Goal: Task Accomplishment & Management: Manage account settings

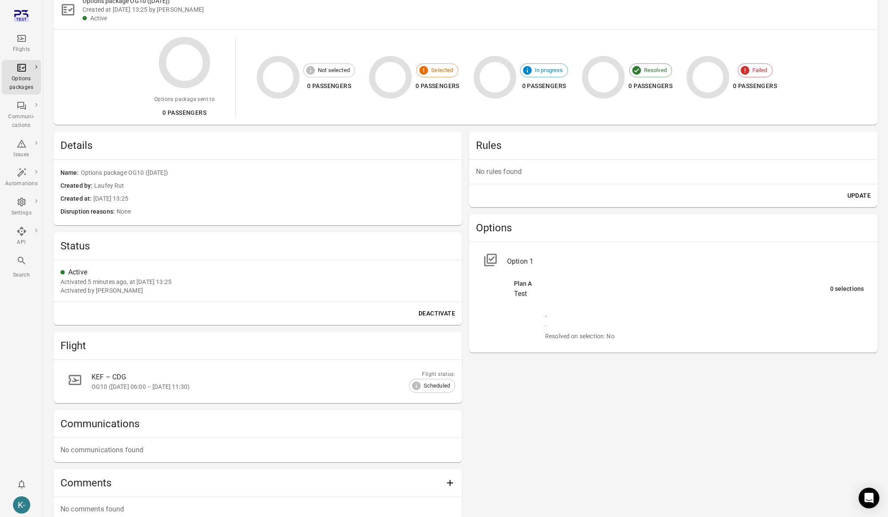
scroll to position [122, 0]
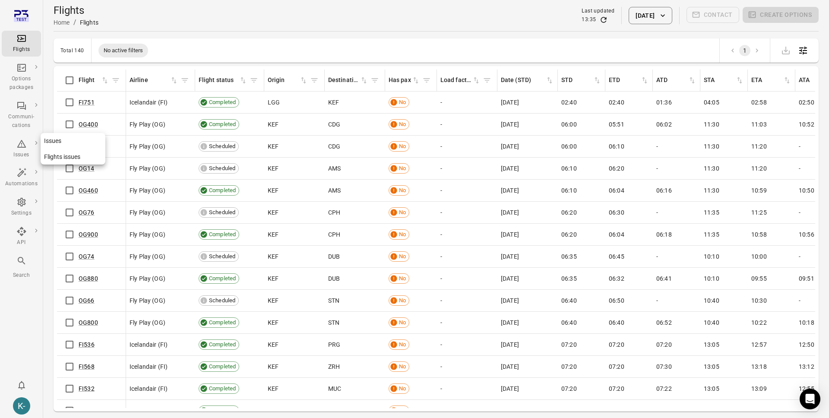
click at [75, 142] on link "Issues" at bounding box center [73, 141] width 65 height 16
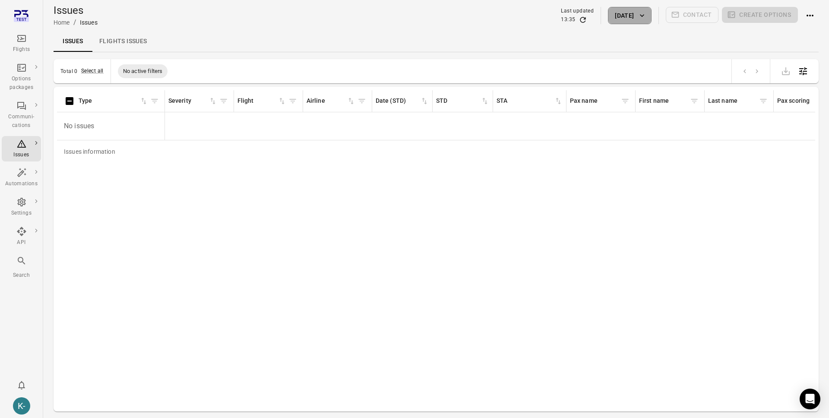
click at [627, 15] on button "[DATE]" at bounding box center [629, 15] width 43 height 17
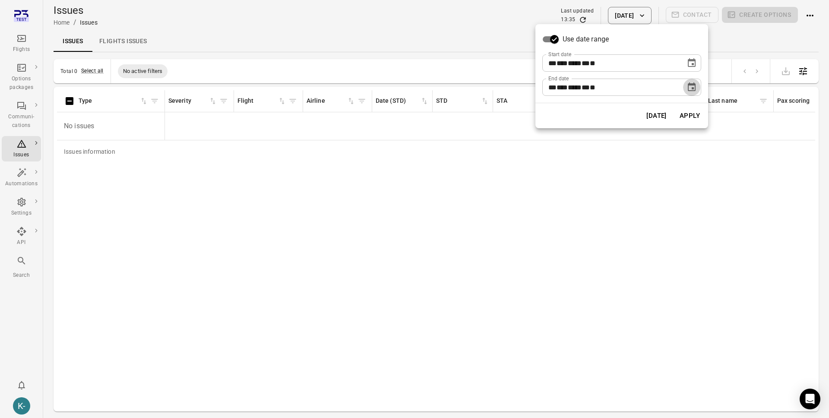
click at [692, 84] on icon "Choose date, selected date is Sep 22, 2025" at bounding box center [692, 86] width 8 height 9
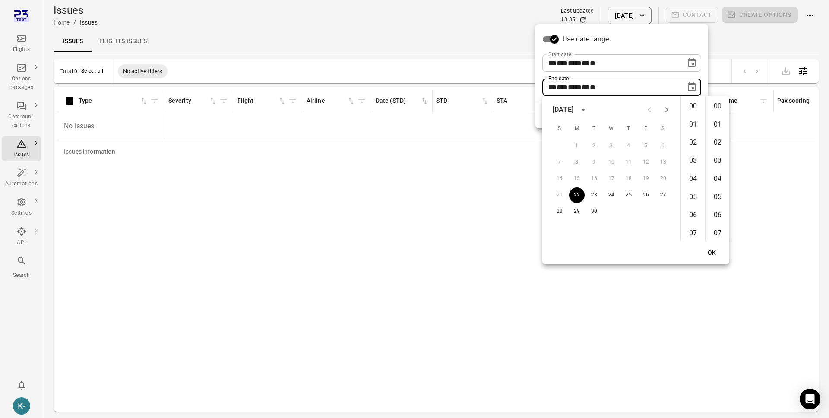
scroll to position [945, 0]
click at [671, 114] on icon "Next month" at bounding box center [667, 110] width 10 height 10
click at [639, 191] on div "21 22 23 24 25 26 27" at bounding box center [611, 195] width 138 height 16
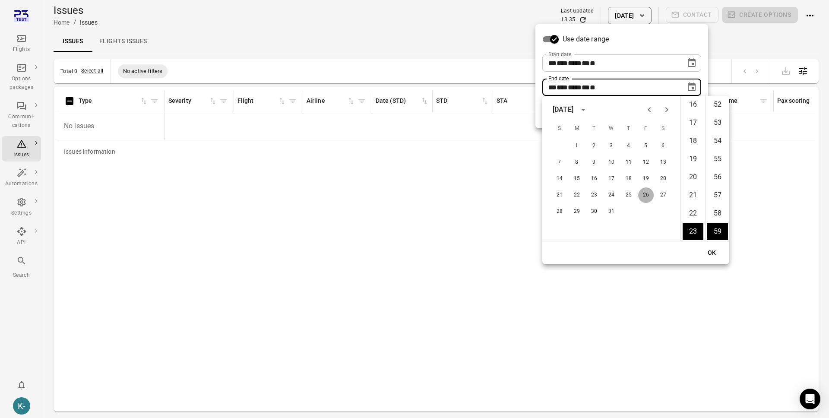
click at [641, 195] on button "26" at bounding box center [646, 195] width 16 height 16
type input "**********"
click at [704, 252] on button "OK" at bounding box center [712, 253] width 28 height 16
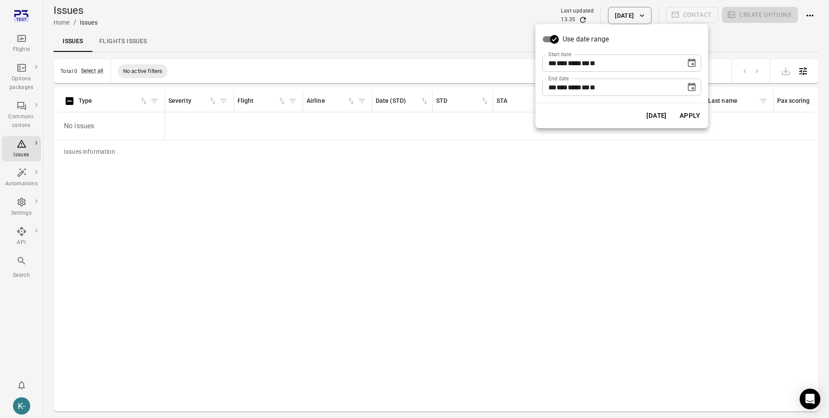
click at [692, 112] on button "Apply" at bounding box center [690, 116] width 30 height 18
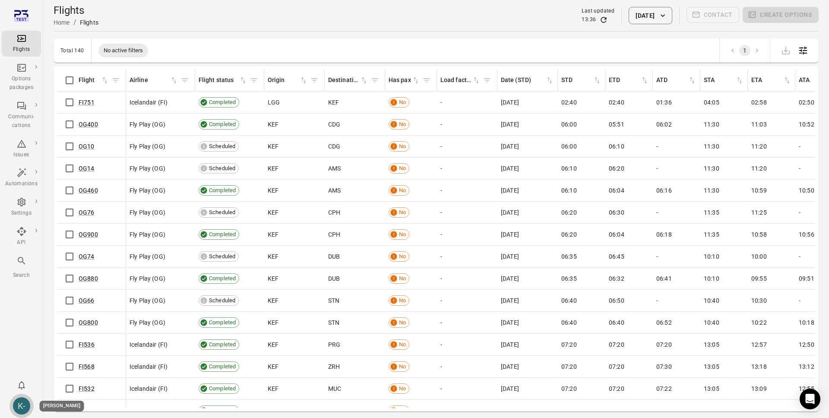
click at [22, 403] on div "K-" at bounding box center [21, 405] width 17 height 17
click at [45, 402] on button "Log out" at bounding box center [66, 404] width 65 height 16
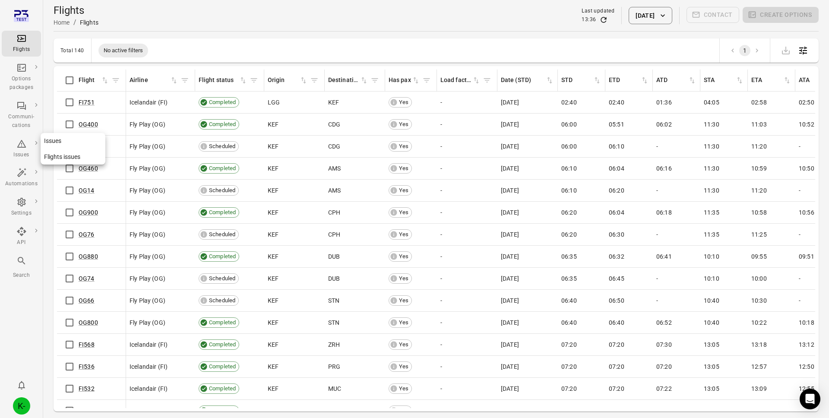
click at [27, 151] on div "Issues" at bounding box center [21, 155] width 32 height 9
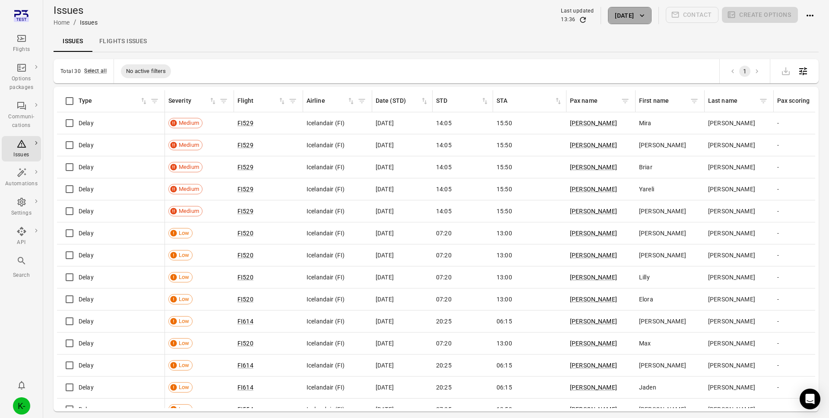
click at [619, 11] on button "22 Sep 2025" at bounding box center [629, 15] width 43 height 17
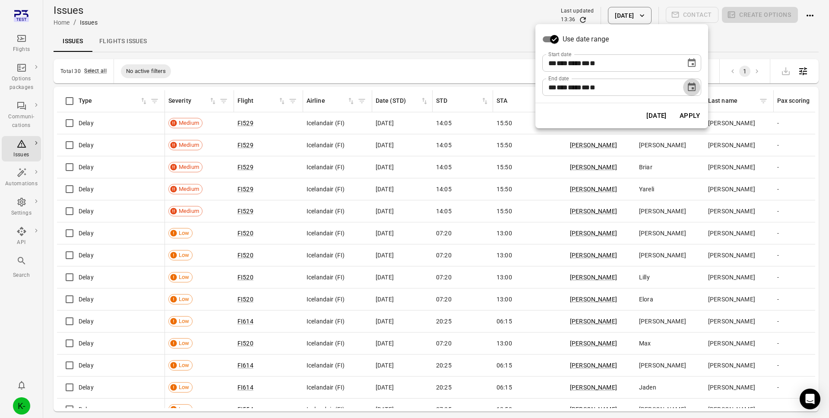
click at [691, 84] on icon "Choose date, selected date is Sep 22, 2025" at bounding box center [692, 86] width 8 height 9
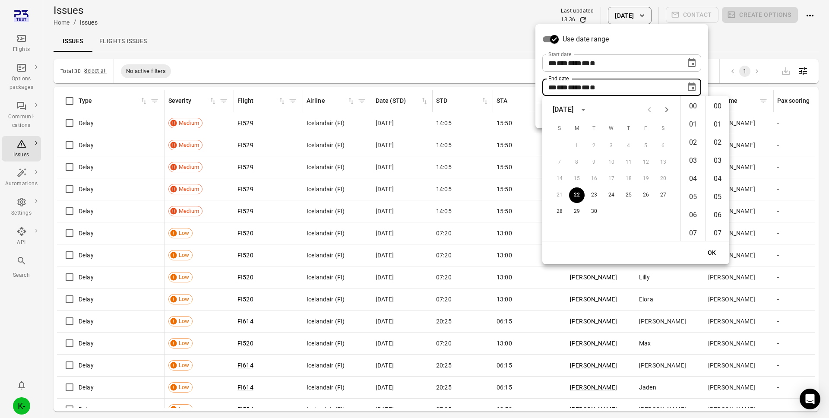
scroll to position [945, 0]
click at [666, 108] on icon "Next month" at bounding box center [667, 109] width 3 height 5
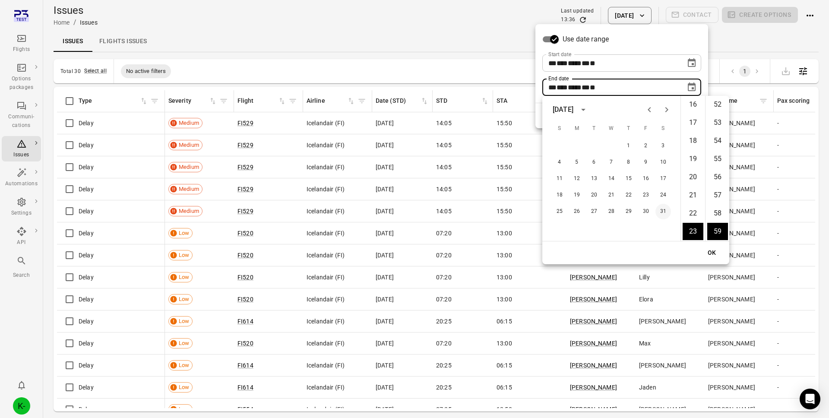
click at [662, 208] on button "31" at bounding box center [664, 212] width 16 height 16
type input "**********"
click at [712, 253] on button "OK" at bounding box center [712, 253] width 28 height 16
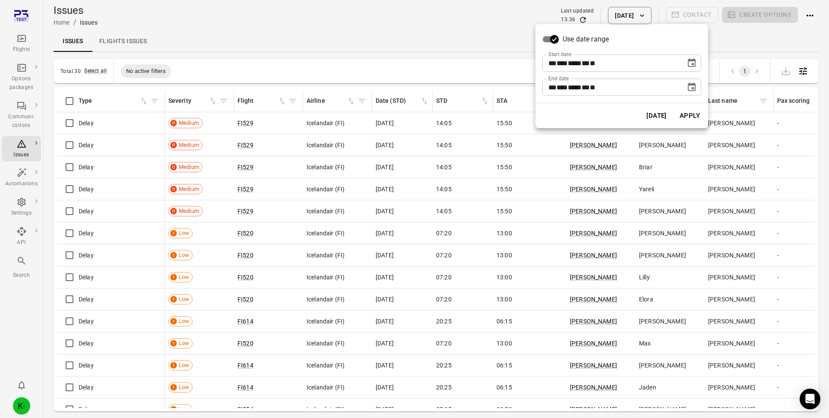
click at [695, 118] on button "Apply" at bounding box center [690, 116] width 30 height 18
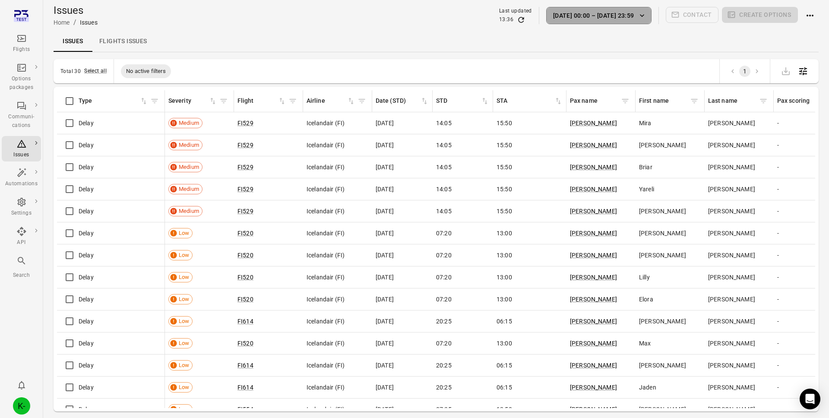
click at [592, 15] on button "22 Sep 00:00 – 31 Jan 23:59" at bounding box center [598, 15] width 105 height 17
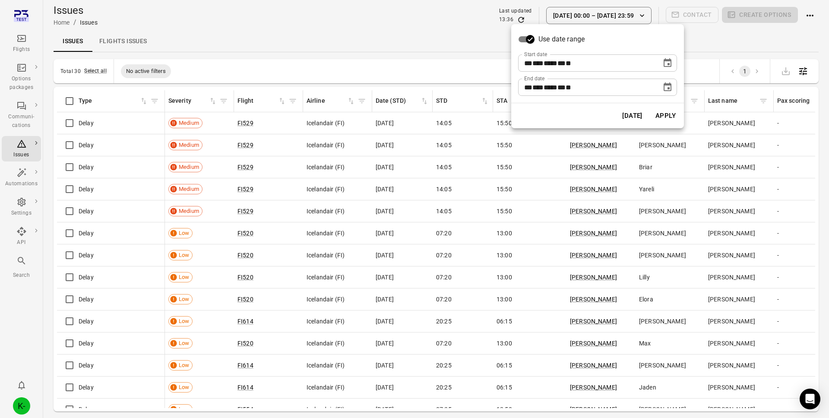
click at [665, 68] on icon "Choose date, selected date is Sep 22, 2025" at bounding box center [668, 63] width 10 height 10
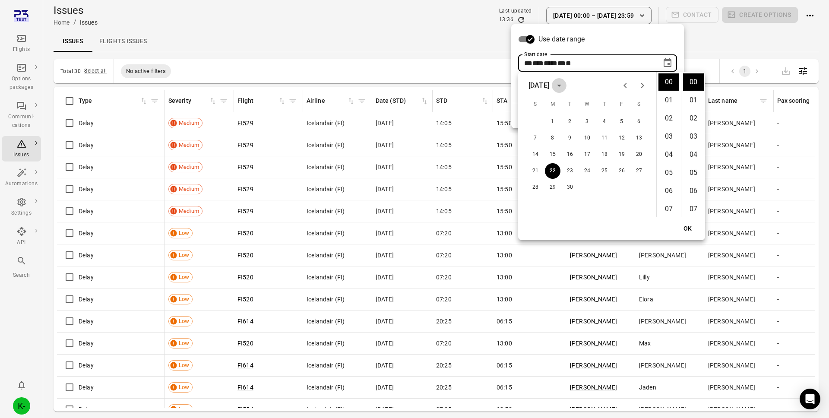
click at [565, 84] on icon "calendar view is open, switch to year view" at bounding box center [559, 85] width 10 height 10
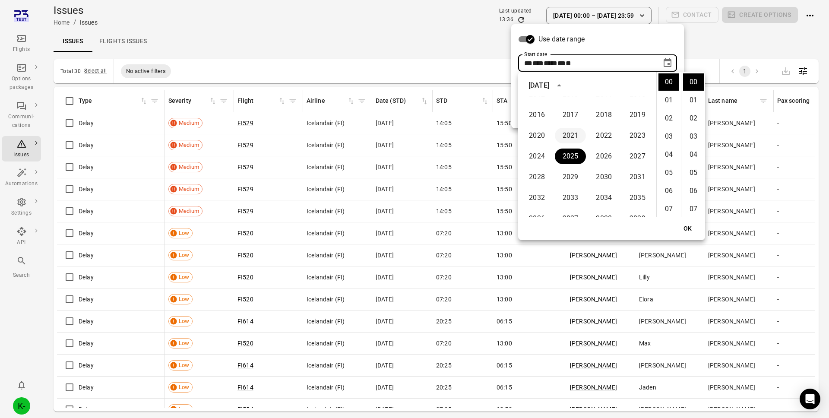
click at [570, 133] on button "2021" at bounding box center [570, 136] width 31 height 16
type input "**********"
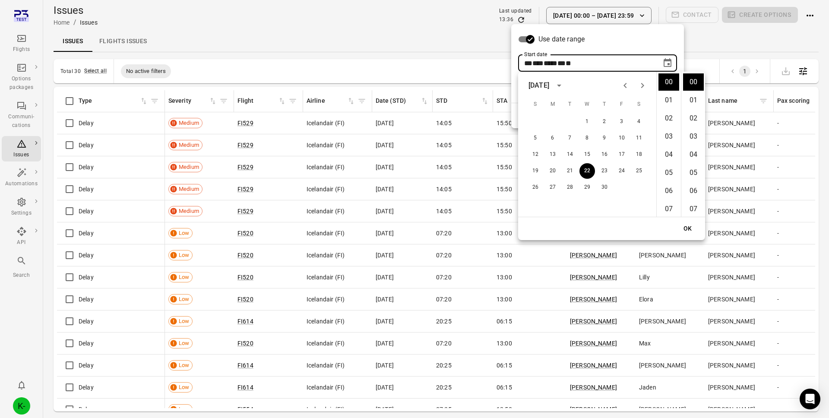
click at [692, 229] on button "OK" at bounding box center [688, 229] width 28 height 16
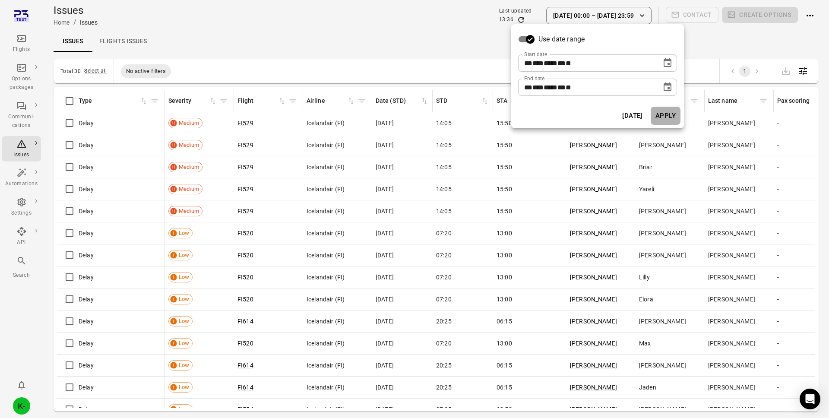
click at [660, 114] on button "Apply" at bounding box center [666, 116] width 30 height 18
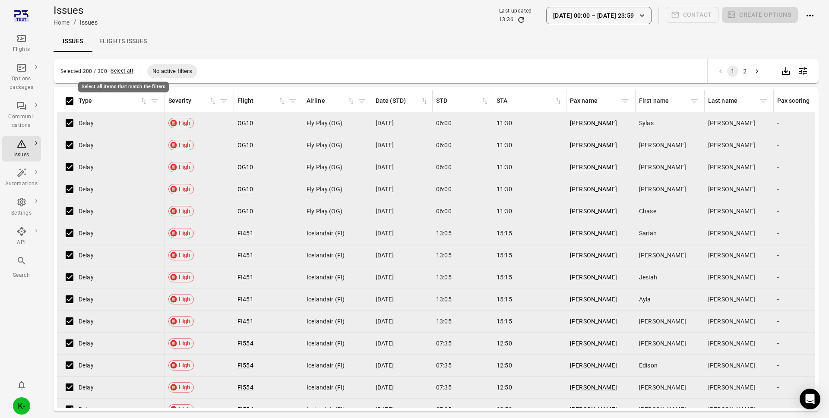
click at [121, 72] on button "Select all" at bounding box center [122, 71] width 22 height 9
click at [810, 22] on button "Actions" at bounding box center [810, 15] width 17 height 17
click at [801, 35] on span "Close issues" at bounding box center [797, 32] width 34 height 9
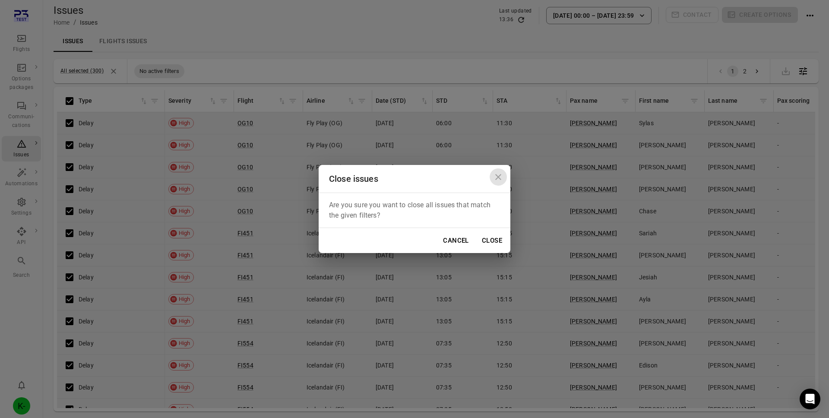
click at [497, 174] on icon "Close dialog" at bounding box center [498, 177] width 10 height 10
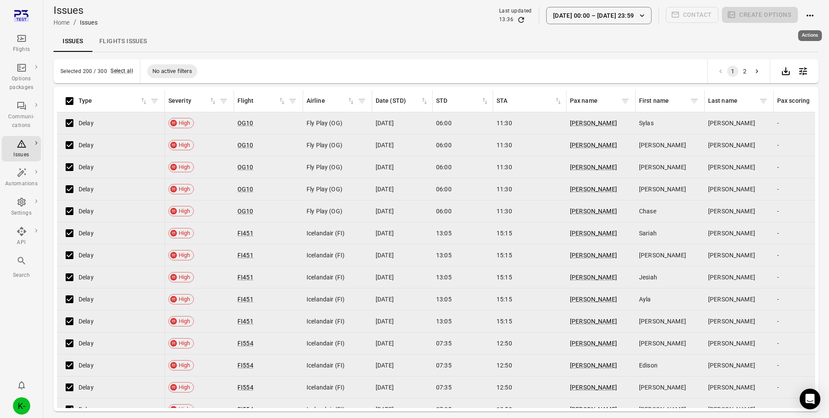
click at [813, 18] on icon "Actions" at bounding box center [810, 15] width 10 height 10
click at [799, 31] on span "Close issues" at bounding box center [797, 32] width 34 height 9
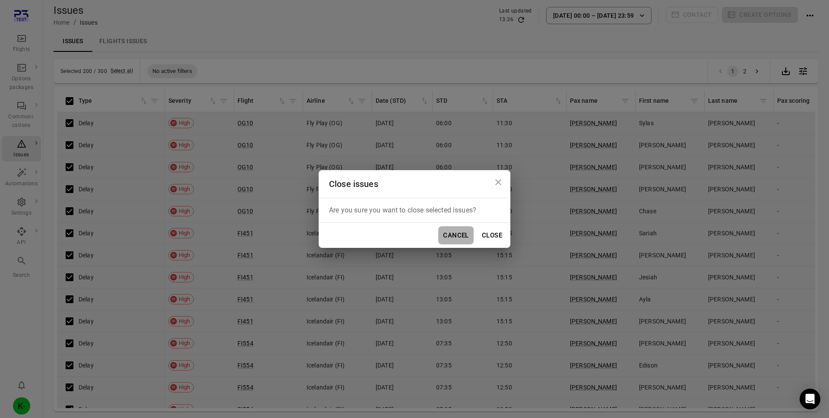
click at [449, 234] on button "Cancel" at bounding box center [455, 235] width 35 height 18
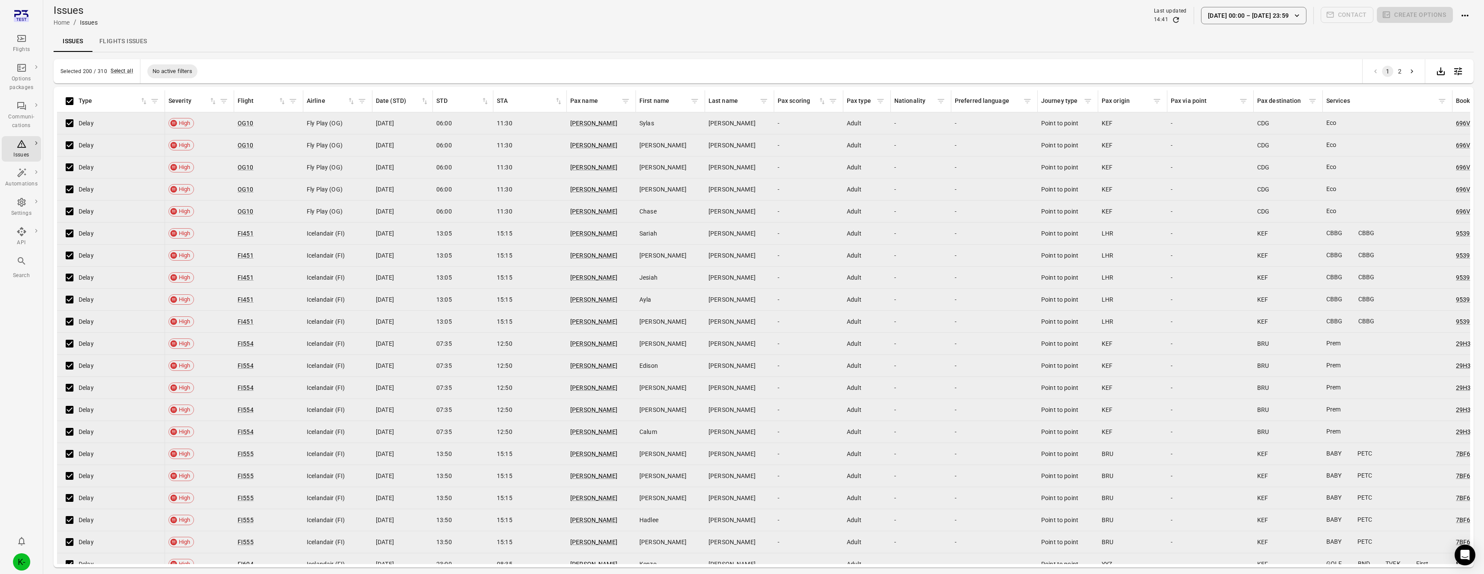
click at [704, 22] on div "Issues Home / Issues Last updated 14:41 22 Sep 00:00 – 31 Jan 23:59 Contact Cre…" at bounding box center [764, 15] width 1420 height 24
